Goal: Submit feedback/report problem

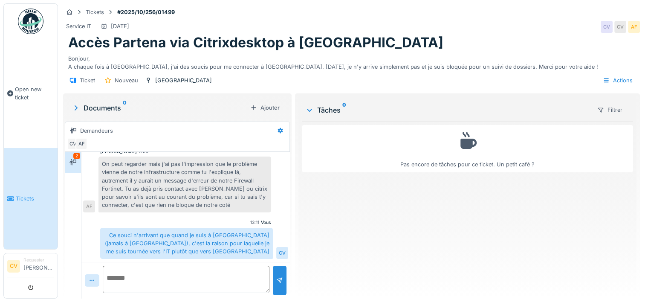
scroll to position [6, 0]
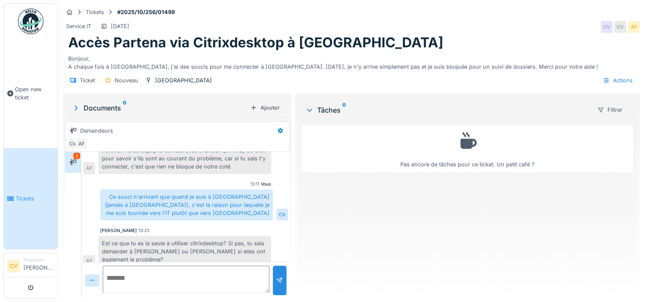
scroll to position [6, 0]
click at [234, 265] on textarea at bounding box center [186, 278] width 167 height 27
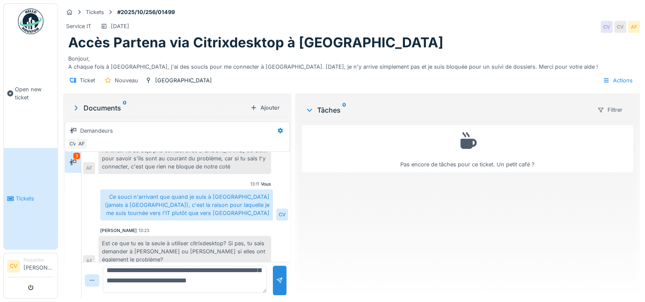
scroll to position [40, 0]
type textarea "**********"
click at [276, 276] on div at bounding box center [279, 280] width 7 height 8
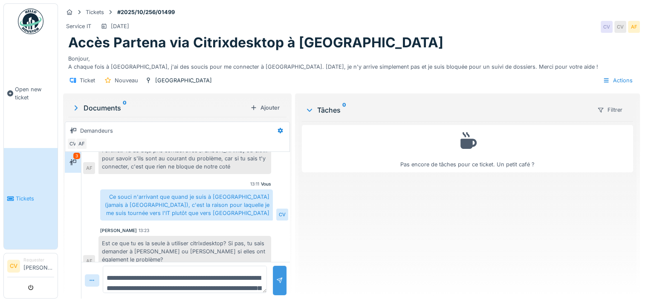
click at [280, 276] on div at bounding box center [279, 280] width 7 height 8
